Goal: Task Accomplishment & Management: Use online tool/utility

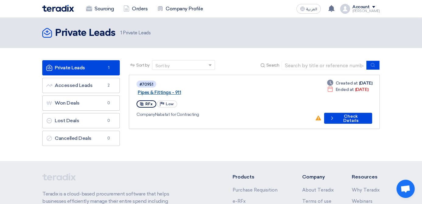
click at [161, 90] on link "Pipes & Fittings - 911" at bounding box center [214, 92] width 152 height 5
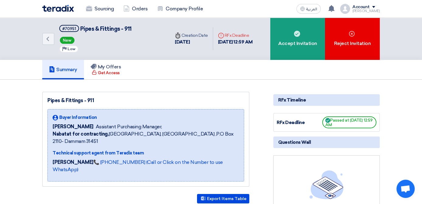
click at [60, 39] on span "New" at bounding box center [67, 40] width 15 height 7
click at [44, 38] on icon "Back" at bounding box center [47, 38] width 7 height 7
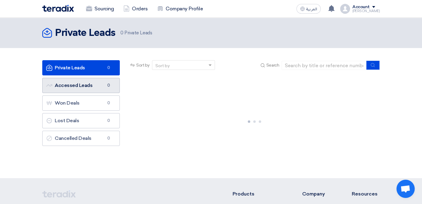
click at [46, 84] on link "Accessed Leads Accessed Leads 0" at bounding box center [81, 85] width 78 height 15
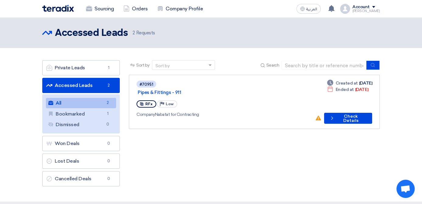
click at [51, 85] on link "Accessed Leads Accessed Leads 2" at bounding box center [81, 85] width 78 height 15
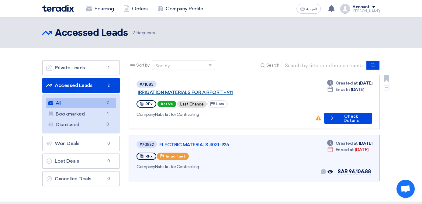
click at [172, 90] on link "IRRIGATION MATERIALS FOR AIRPORT - 911" at bounding box center [214, 92] width 152 height 5
